Goal: Check status: Check status

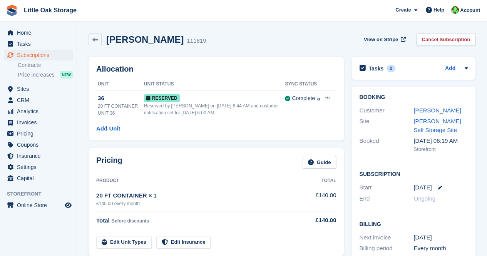
click at [207, 153] on div "Pricing Guide Product Total 20 FT CONTAINER × 1 £140.00 every month £140.00 Tot…" at bounding box center [215, 202] width 255 height 108
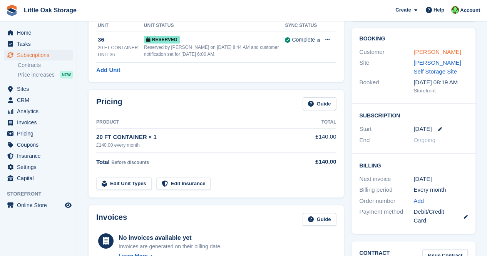
click at [413, 52] on link "[PERSON_NAME]" at bounding box center [436, 51] width 47 height 7
